Goal: Task Accomplishment & Management: Use online tool/utility

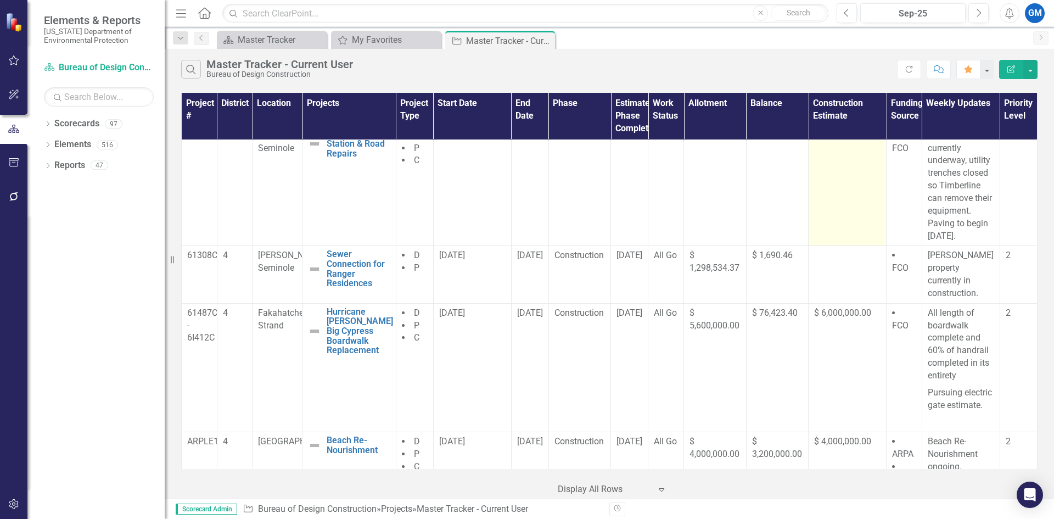
scroll to position [110, 0]
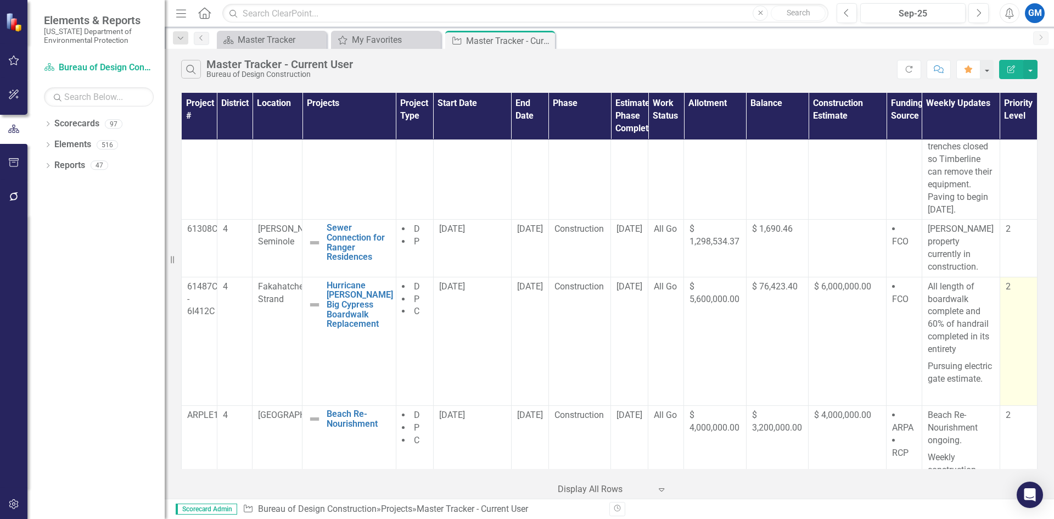
click at [1007, 329] on td "2" at bounding box center [1018, 341] width 37 height 129
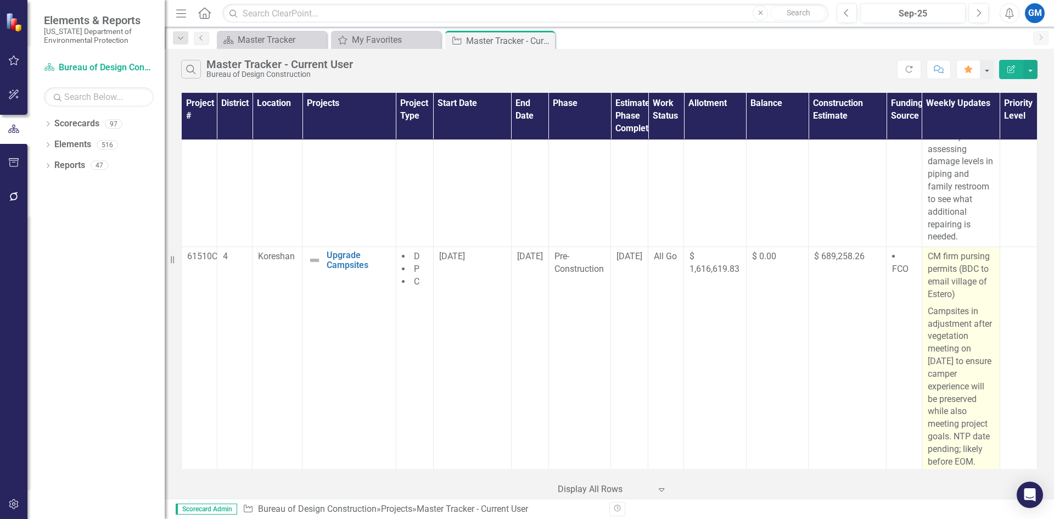
scroll to position [933, 0]
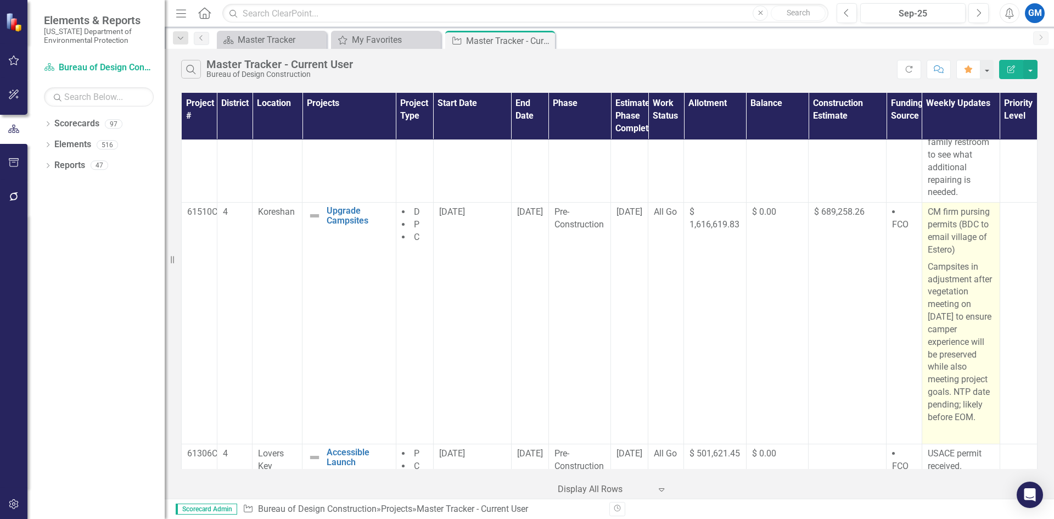
click at [951, 254] on p "CM firm pursing permits (BDC to email village of Estero)" at bounding box center [961, 232] width 66 height 52
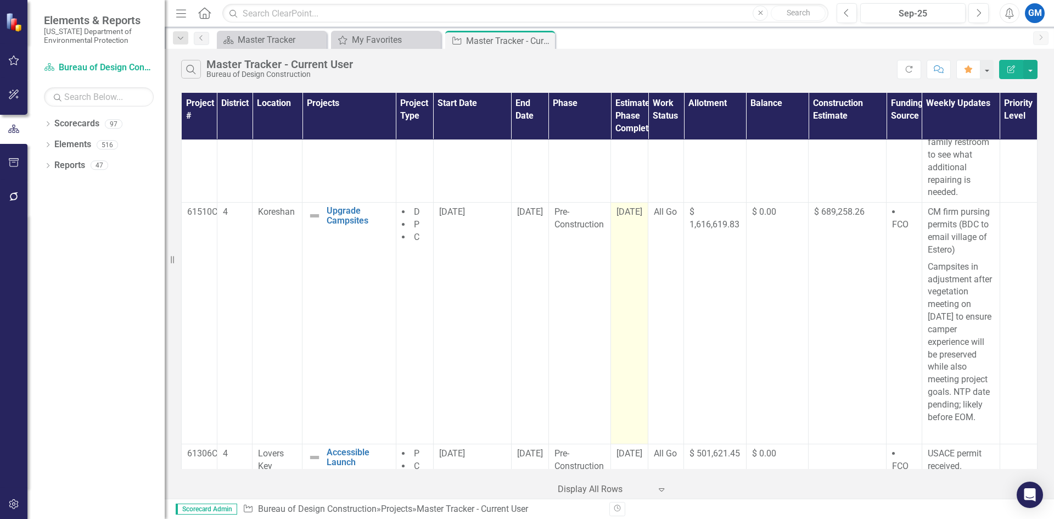
click at [623, 223] on td "[DATE]" at bounding box center [629, 324] width 37 height 242
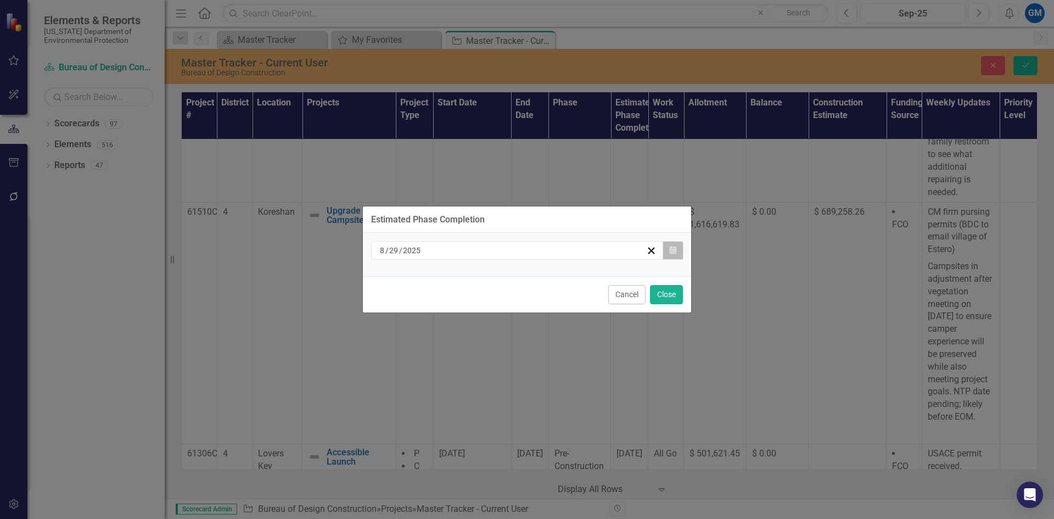
click at [681, 246] on button "Calendar" at bounding box center [673, 250] width 21 height 19
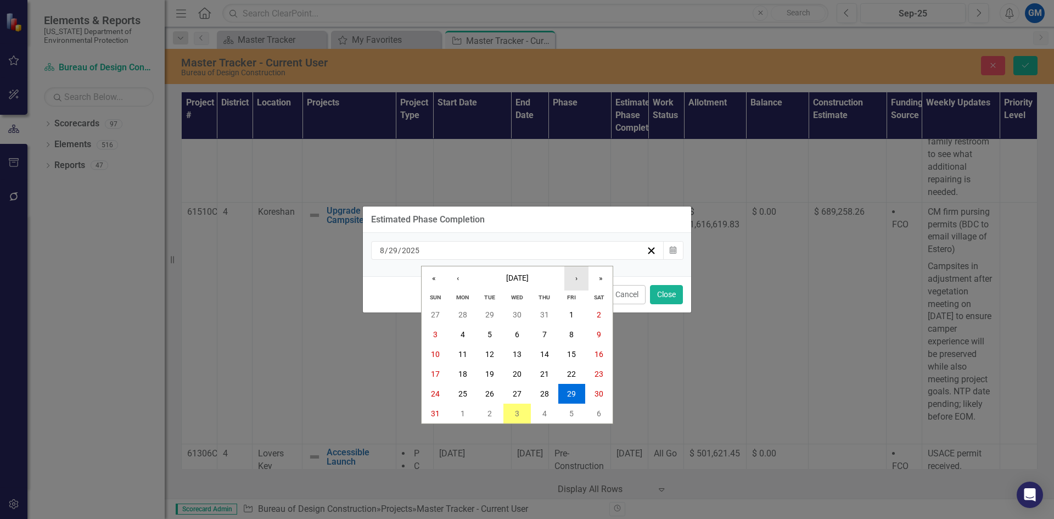
click at [580, 278] on button "›" at bounding box center [576, 278] width 24 height 24
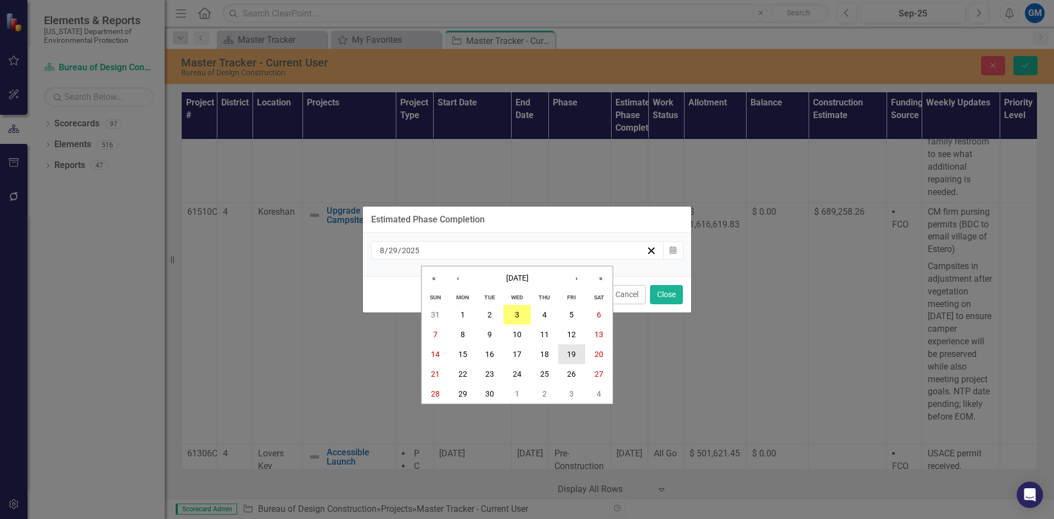
click at [574, 352] on abbr "19" at bounding box center [571, 354] width 9 height 9
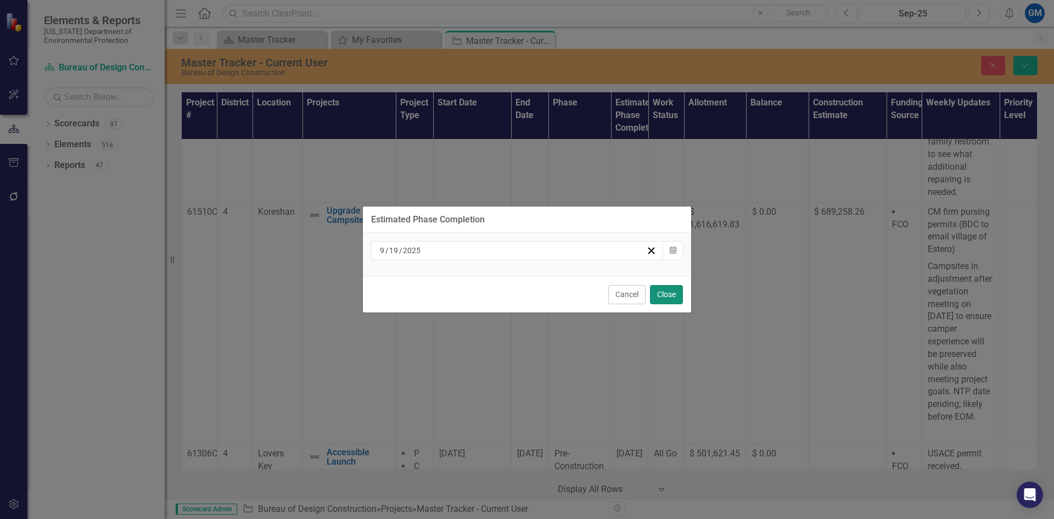
click at [673, 295] on button "Close" at bounding box center [666, 294] width 33 height 19
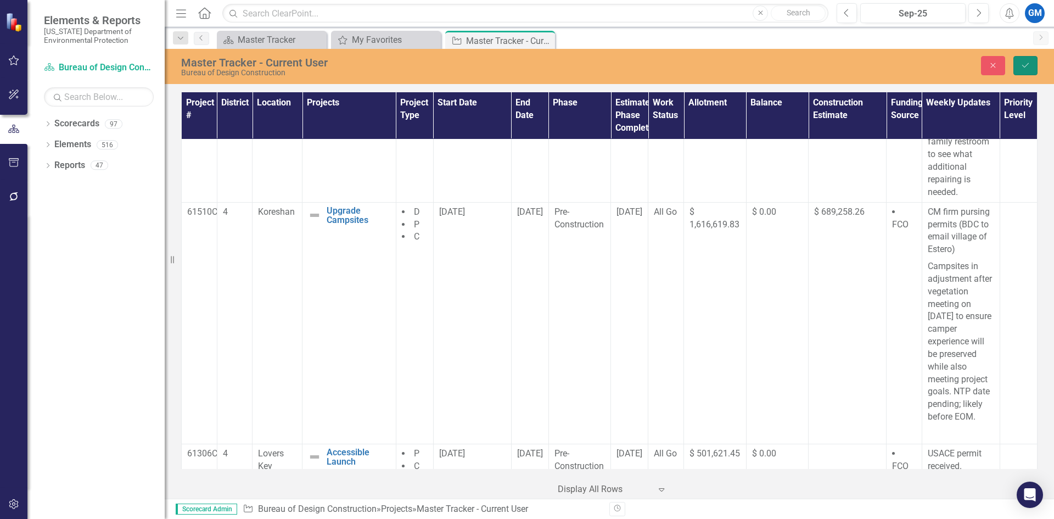
click at [1018, 63] on button "Save" at bounding box center [1025, 65] width 24 height 19
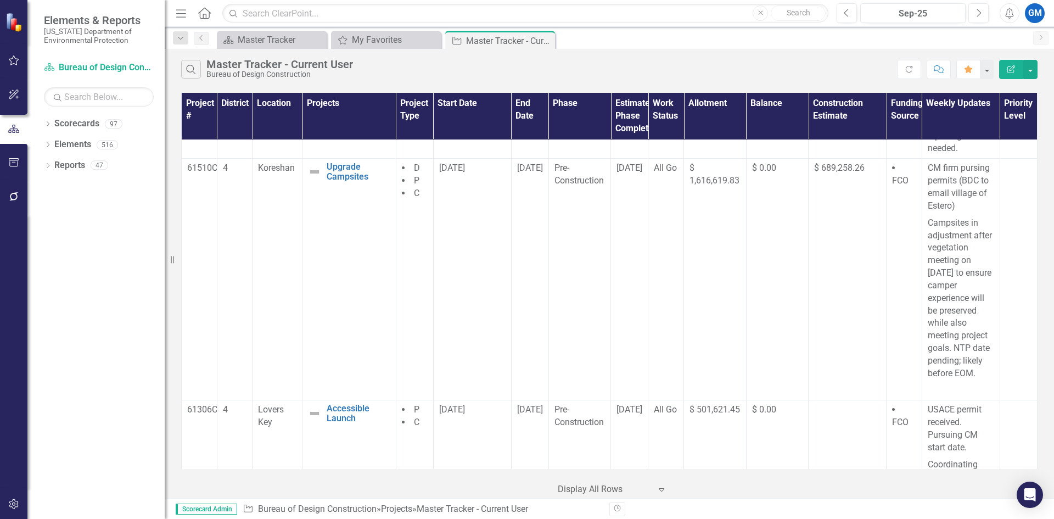
scroll to position [1022, 0]
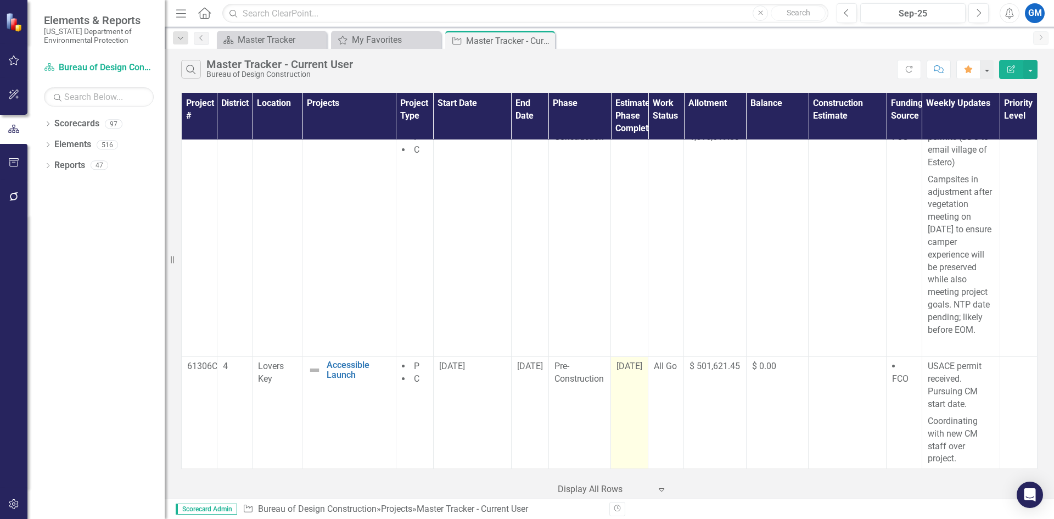
click at [625, 373] on div "[DATE]" at bounding box center [630, 366] width 26 height 13
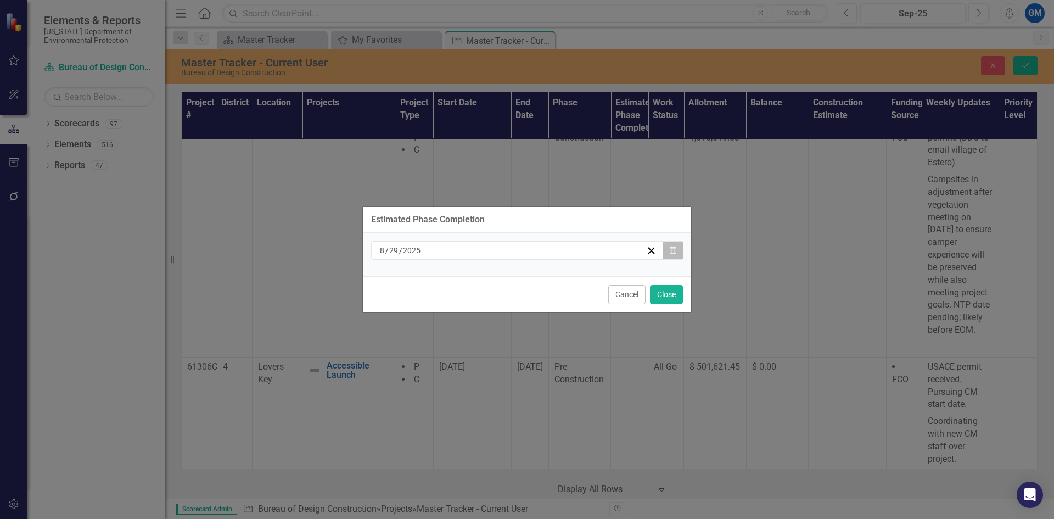
click at [668, 256] on button "Calendar" at bounding box center [673, 250] width 21 height 19
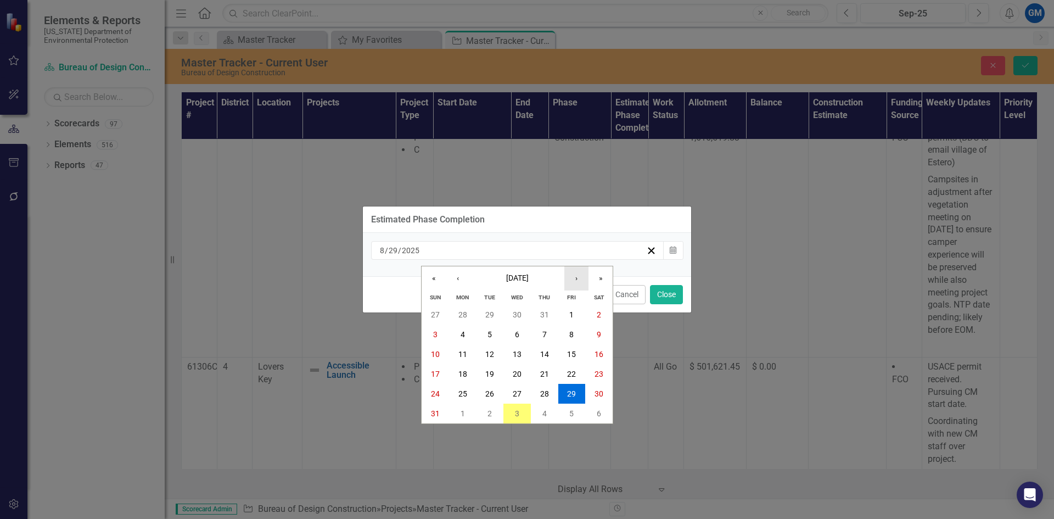
click at [579, 284] on button "›" at bounding box center [576, 278] width 24 height 24
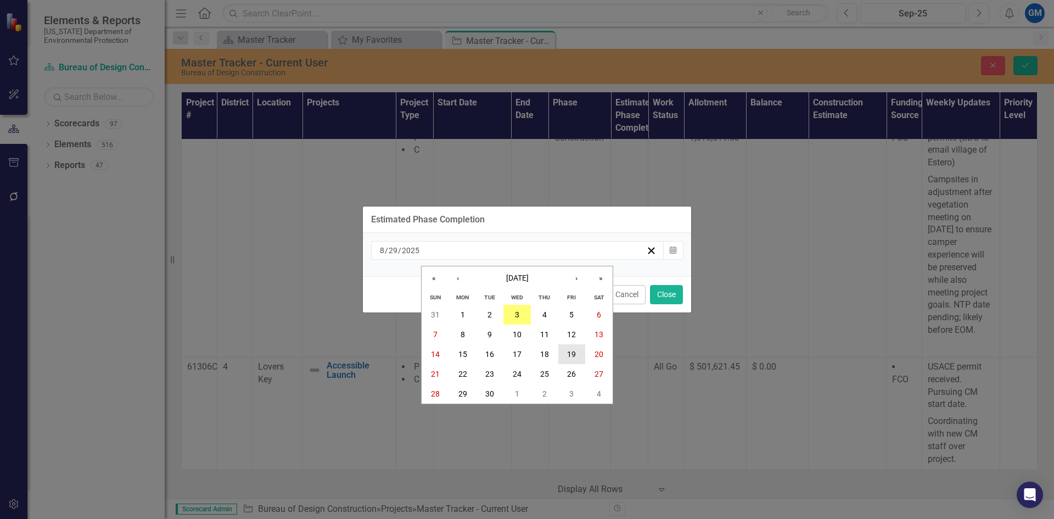
click at [570, 359] on button "19" at bounding box center [571, 354] width 27 height 20
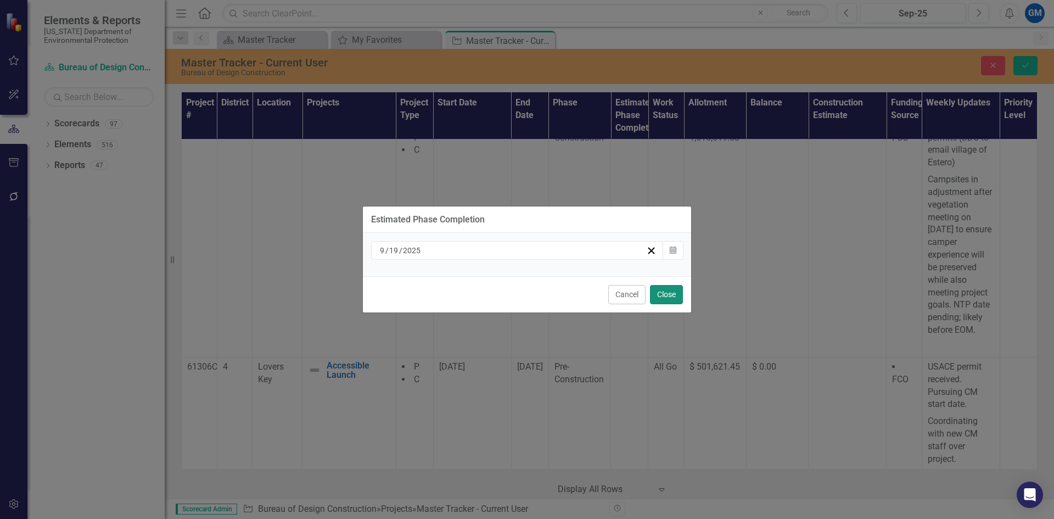
click at [667, 295] on button "Close" at bounding box center [666, 294] width 33 height 19
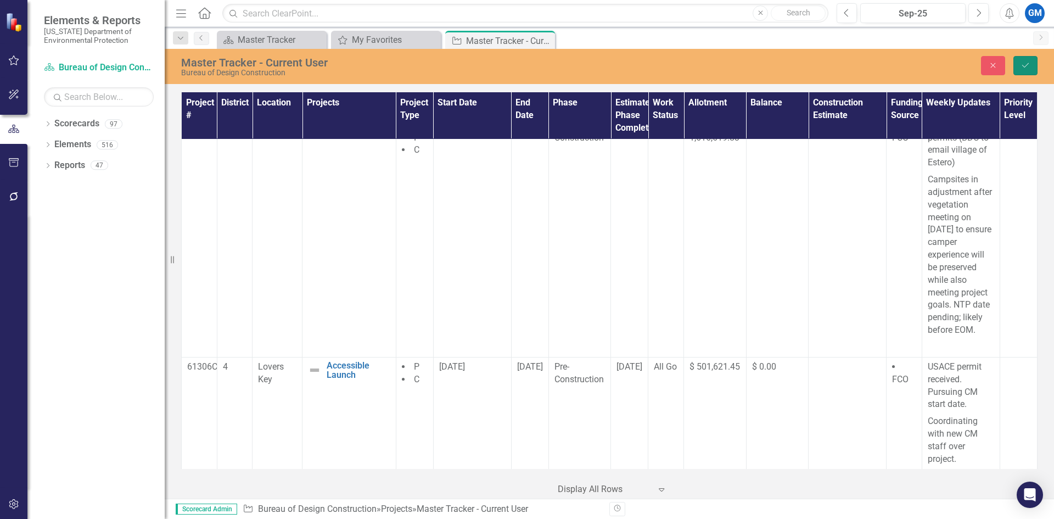
click at [1028, 63] on icon "Save" at bounding box center [1026, 65] width 10 height 8
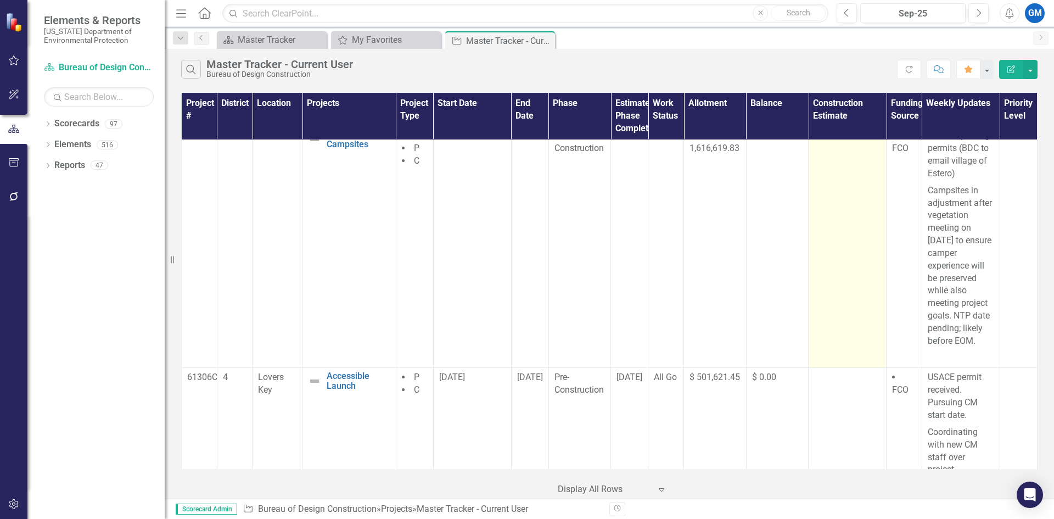
scroll to position [1022, 0]
